Goal: Navigation & Orientation: Find specific page/section

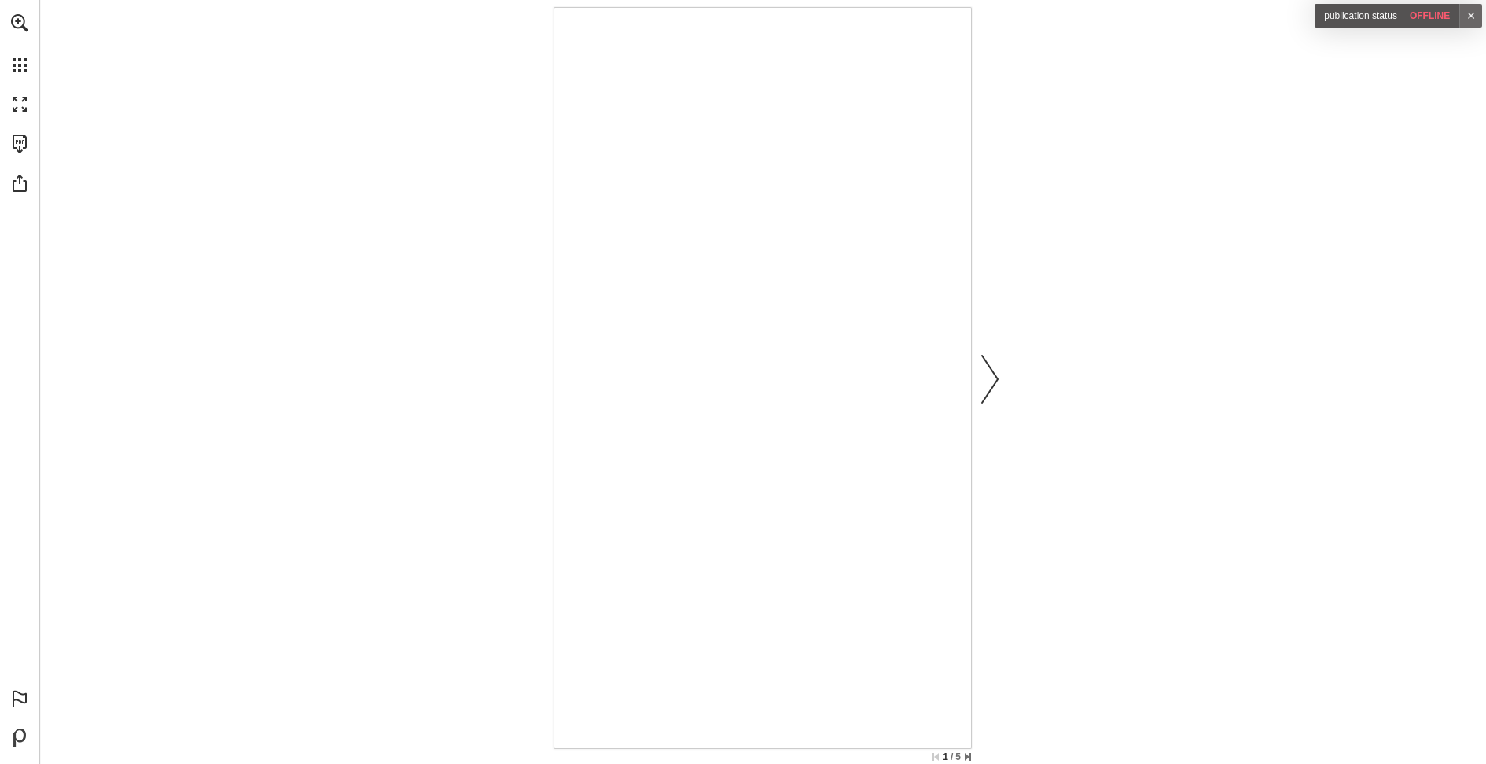
click at [992, 404] on link "Next page" at bounding box center [990, 378] width 35 height 734
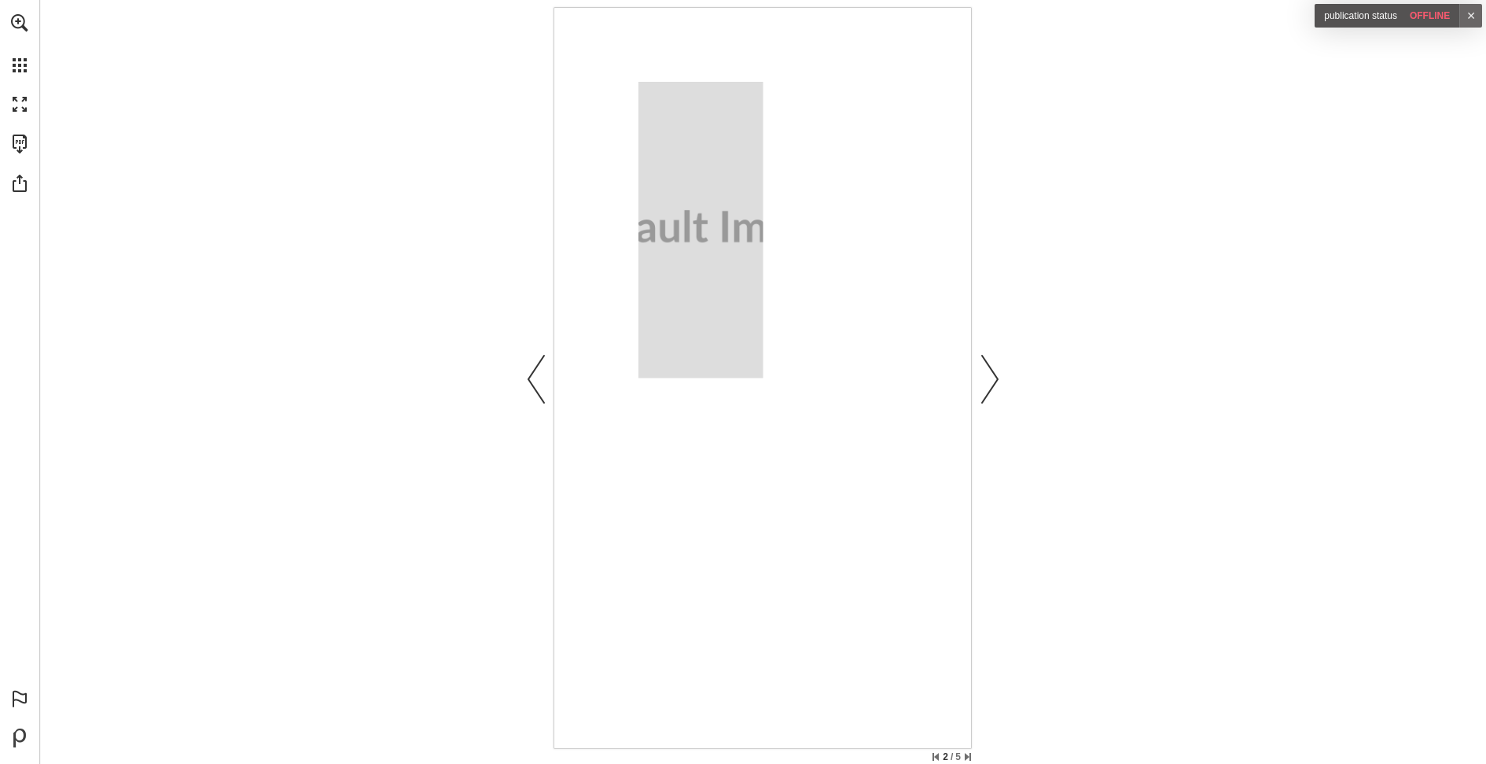
click at [992, 404] on link "Next page" at bounding box center [990, 378] width 35 height 734
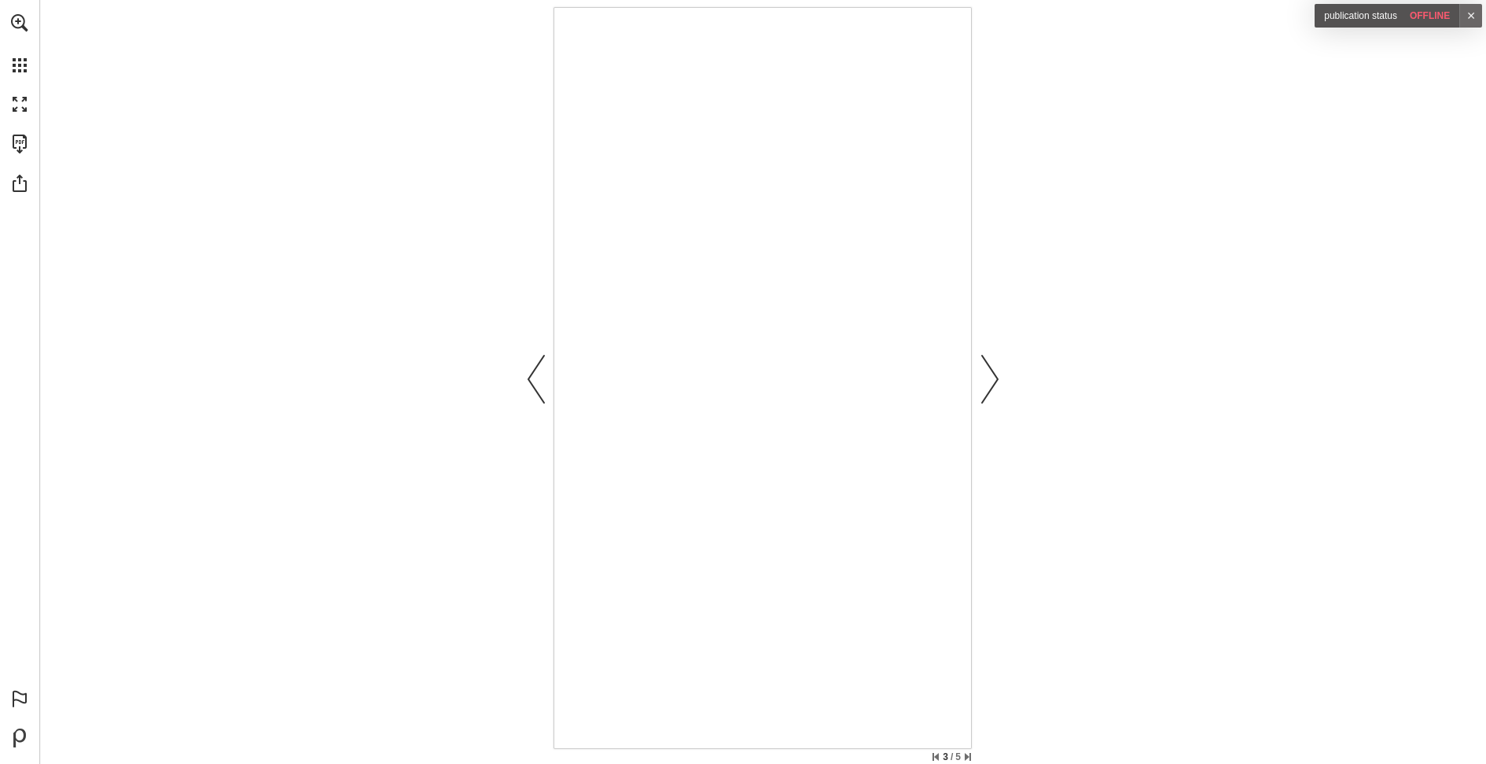
click at [992, 404] on link "Next page" at bounding box center [990, 378] width 35 height 734
click at [992, 404] on main "5 / 5 int 3 group 1 - API Hotspots test - page 5 Open Open Close" at bounding box center [762, 382] width 1447 height 764
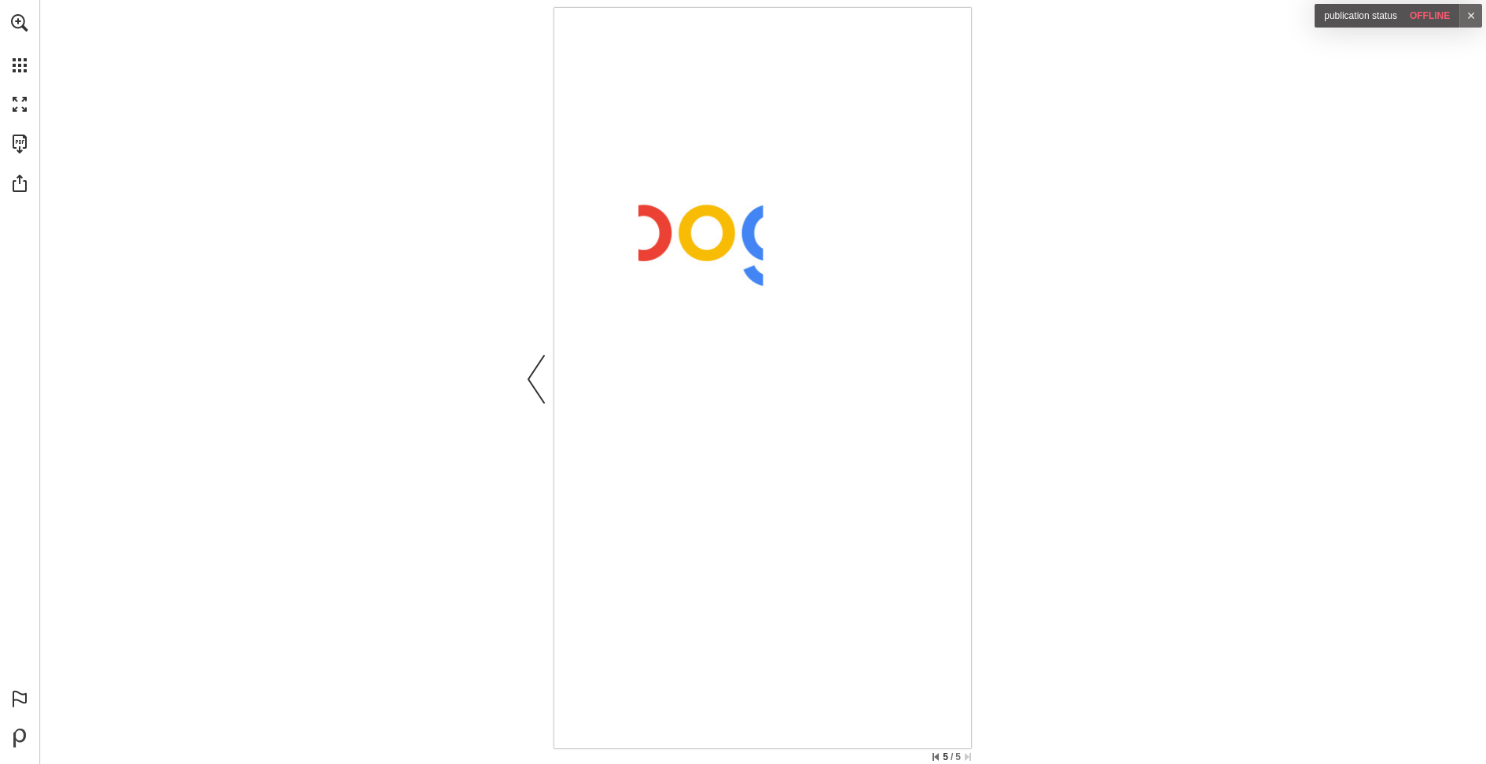
click at [562, 376] on nav "Publication Content - int 3 group 1 - API Hotspots test" at bounding box center [763, 378] width 416 height 740
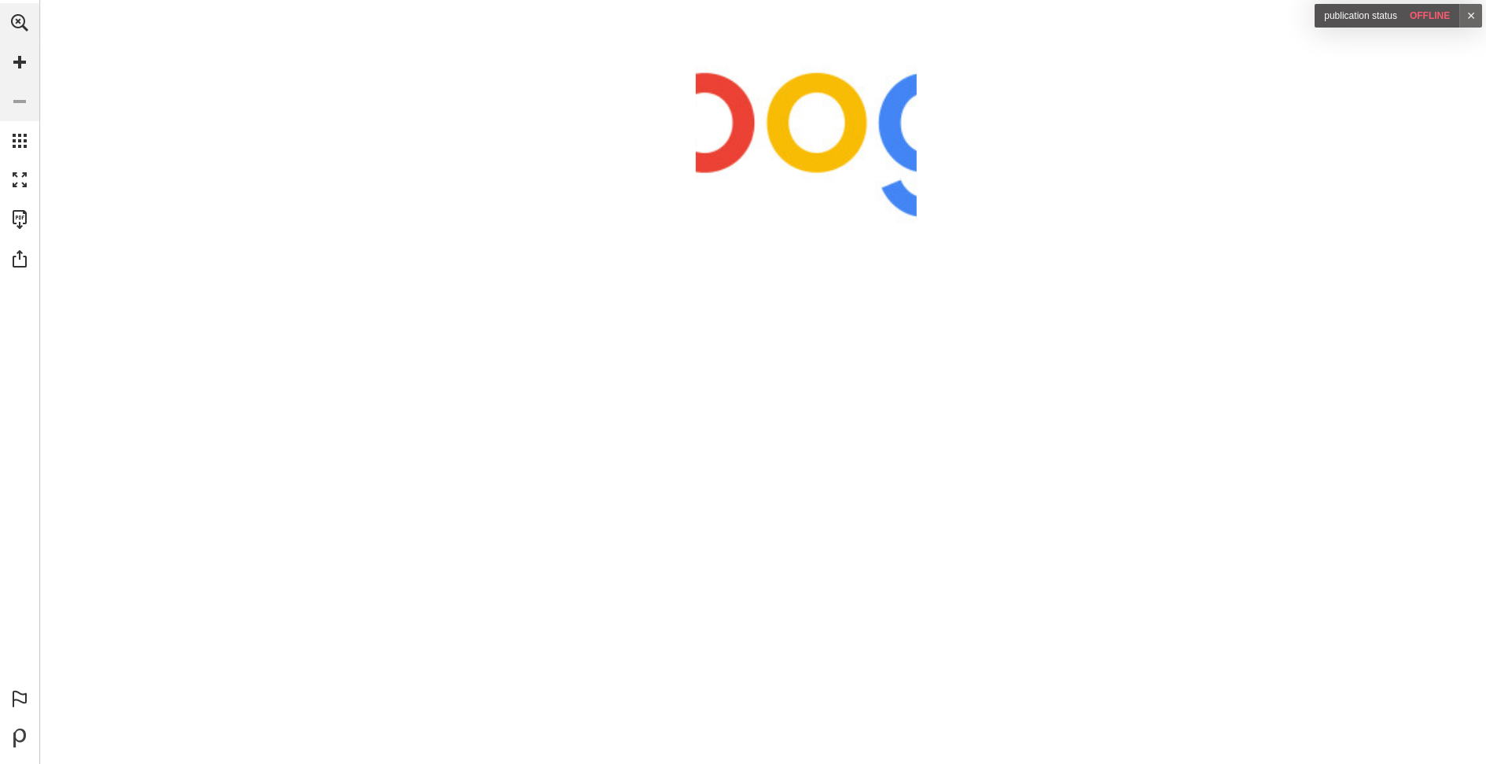
click at [545, 376] on main "5 / 5 int 3 group 1 - API Hotspots test - page 5 Open Open Close" at bounding box center [762, 382] width 1447 height 764
click at [668, 360] on nav "Publication Content - int 3 group 1 - API Hotspots test" at bounding box center [917, 379] width 737 height 1311
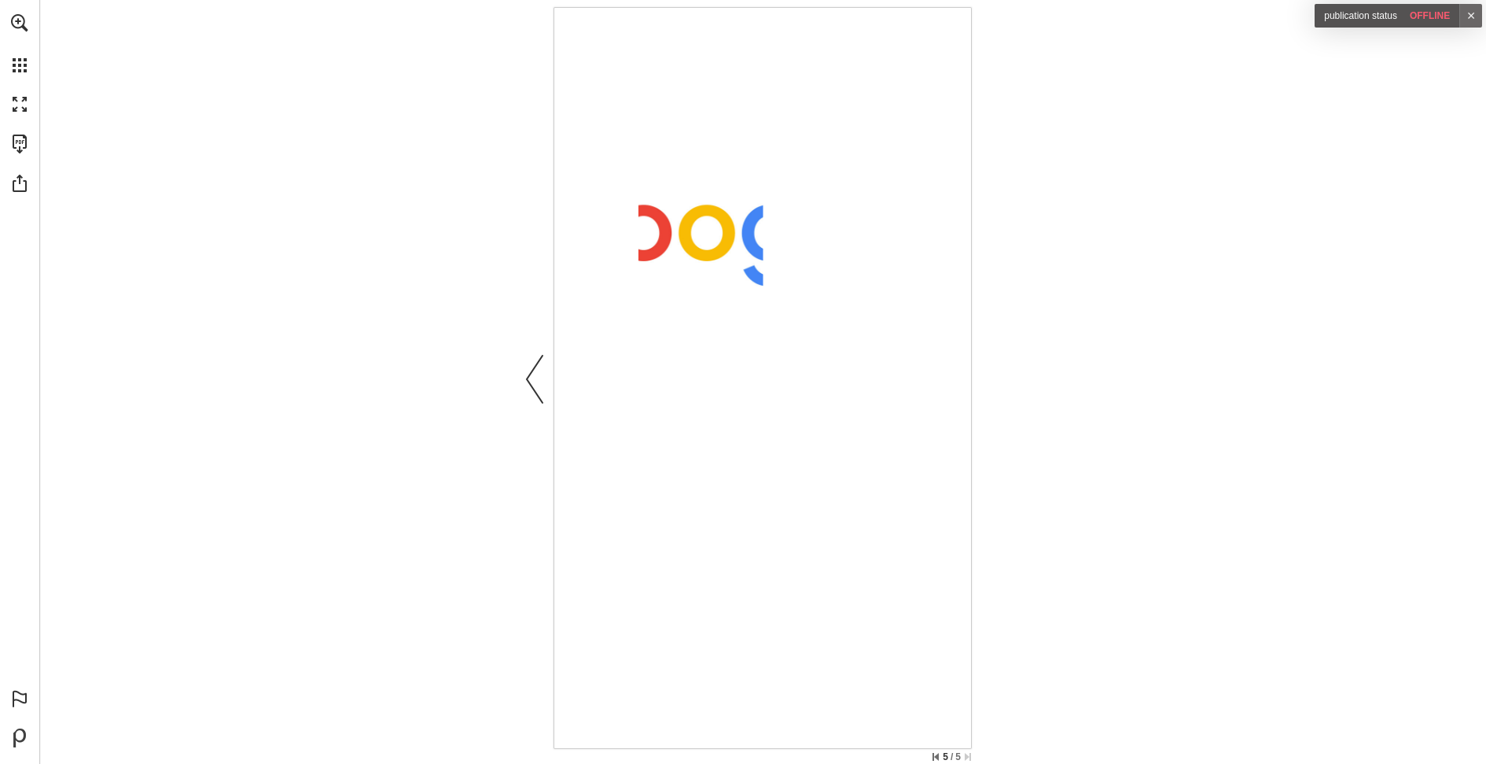
click at [536, 396] on link "Previous page" at bounding box center [535, 378] width 35 height 734
